Goal: Task Accomplishment & Management: Use online tool/utility

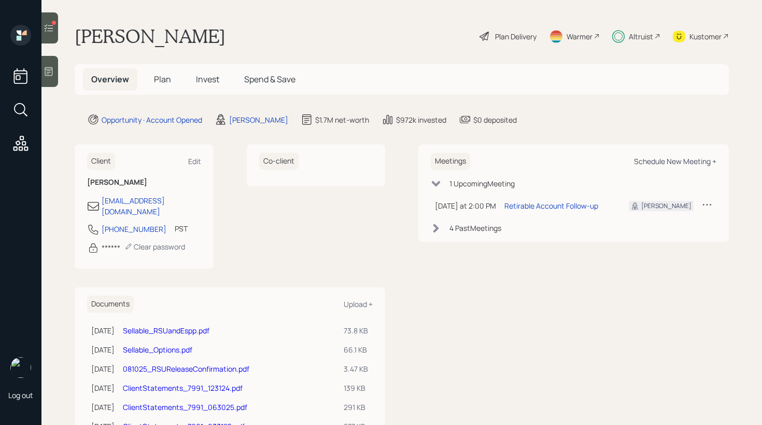
click at [700, 162] on div "Schedule New Meeting +" at bounding box center [675, 162] width 82 height 10
select select "59554aeb-d739-4552-90b9-0d27d70b4bf7"
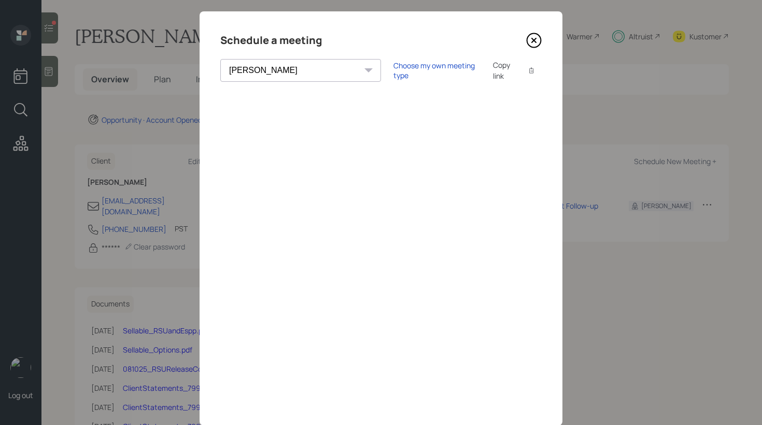
scroll to position [41, 0]
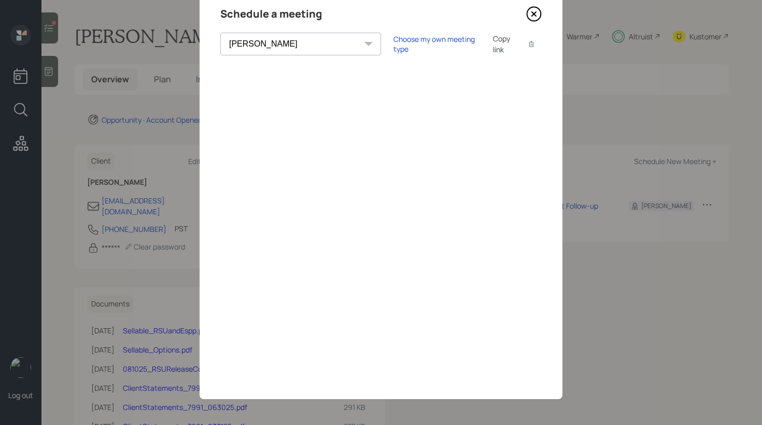
click at [535, 15] on icon at bounding box center [534, 14] width 16 height 16
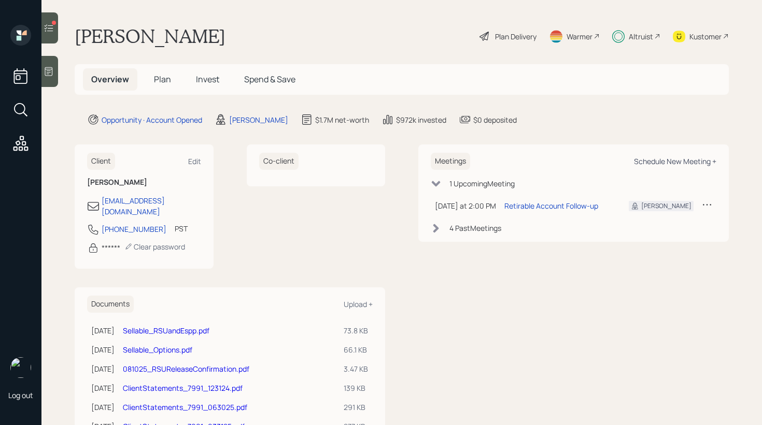
click at [669, 163] on div "Schedule New Meeting +" at bounding box center [675, 162] width 82 height 10
select select "59554aeb-d739-4552-90b9-0d27d70b4bf7"
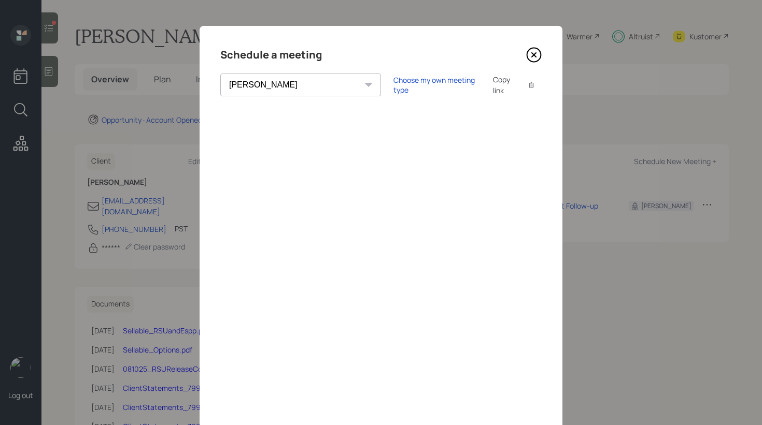
click at [539, 52] on icon at bounding box center [534, 55] width 16 height 16
